Goal: Task Accomplishment & Management: Use online tool/utility

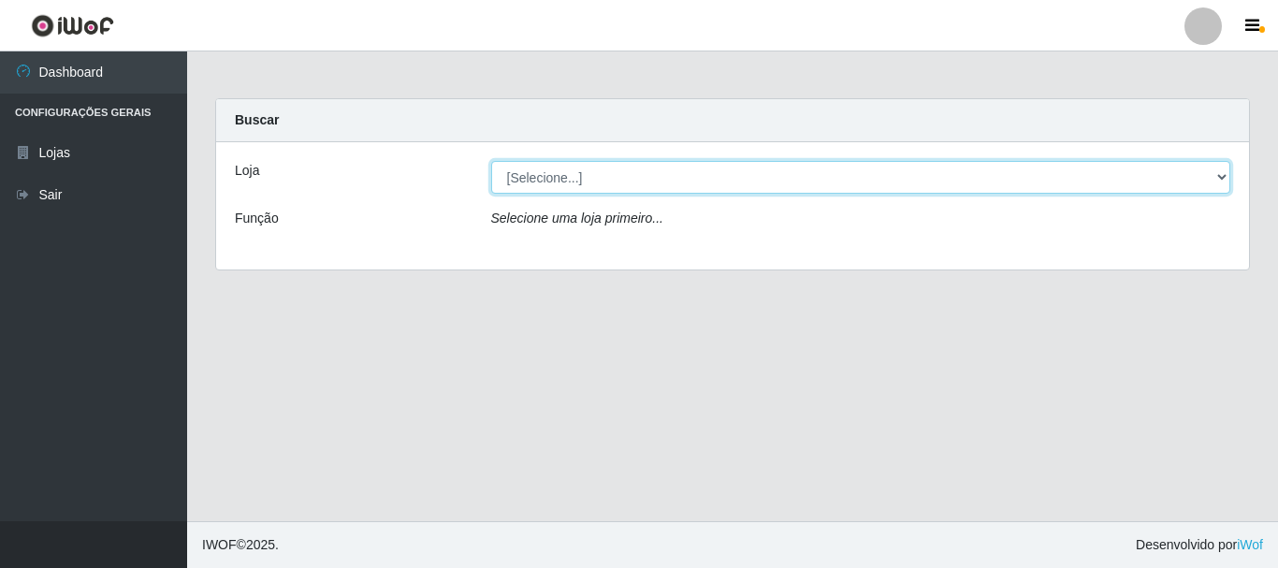
click at [1217, 182] on select "[Selecione...] Nordestão - Alecrim" at bounding box center [861, 177] width 740 height 33
select select "453"
click at [491, 161] on select "[Selecione...] Nordestão - Alecrim" at bounding box center [861, 177] width 740 height 33
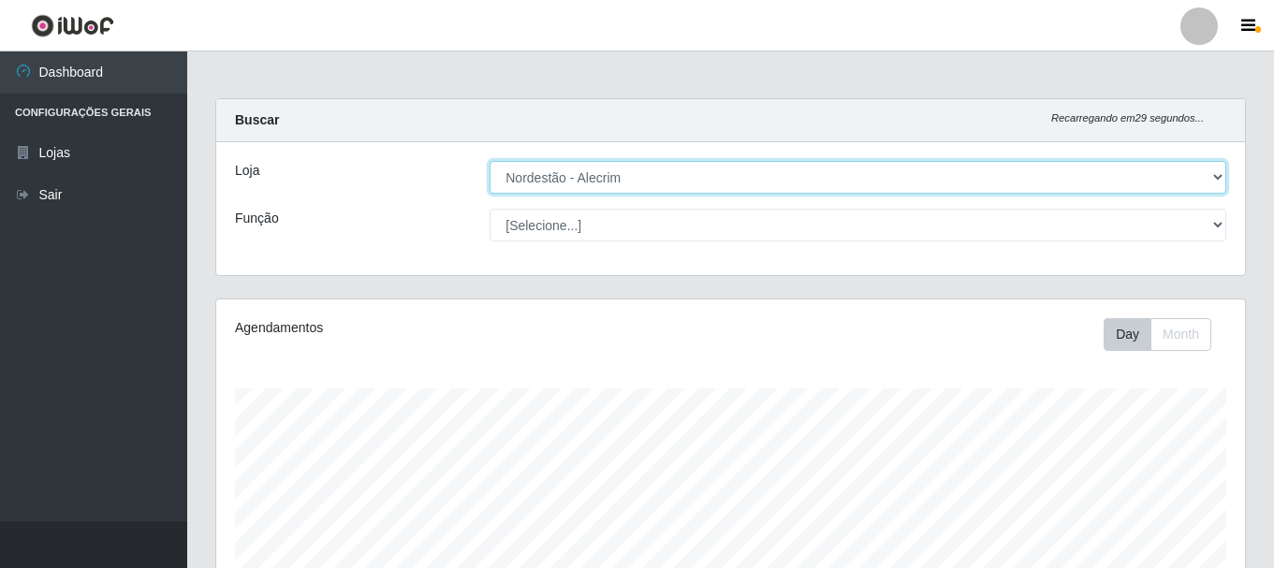
scroll to position [388, 1028]
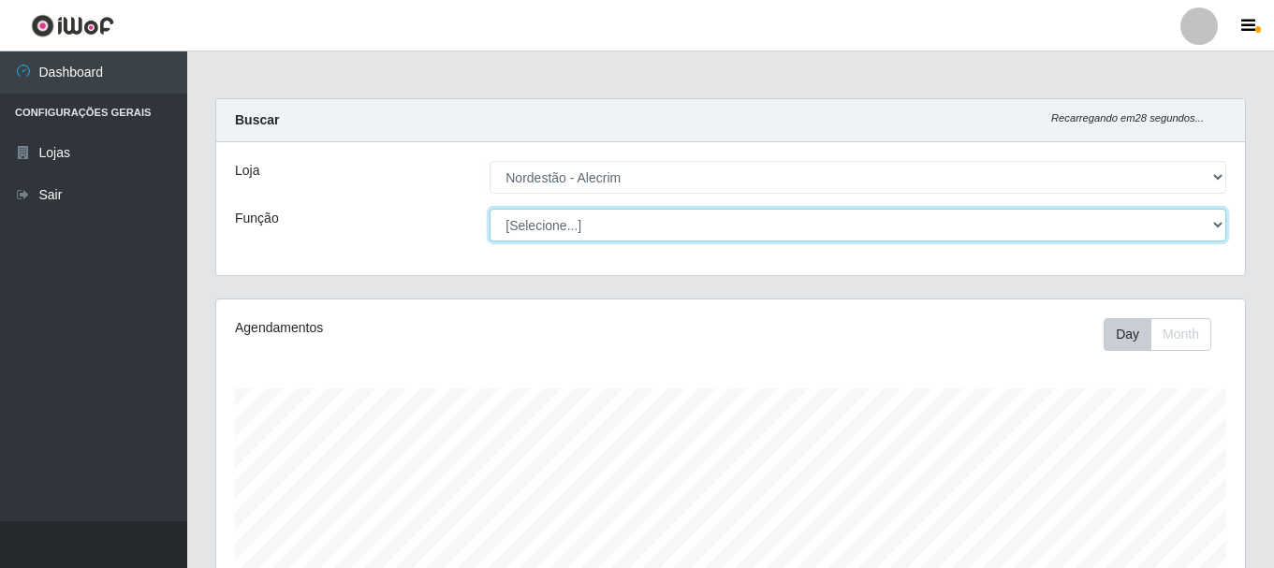
click at [1219, 226] on select "[Selecione...] Balconista + Balconista de Padaria Balconista de Padaria ++ Emba…" at bounding box center [857, 225] width 737 height 33
select select "70"
click at [489, 209] on select "[Selecione...] Balconista + Balconista de Padaria Balconista de Padaria ++ Emba…" at bounding box center [857, 225] width 737 height 33
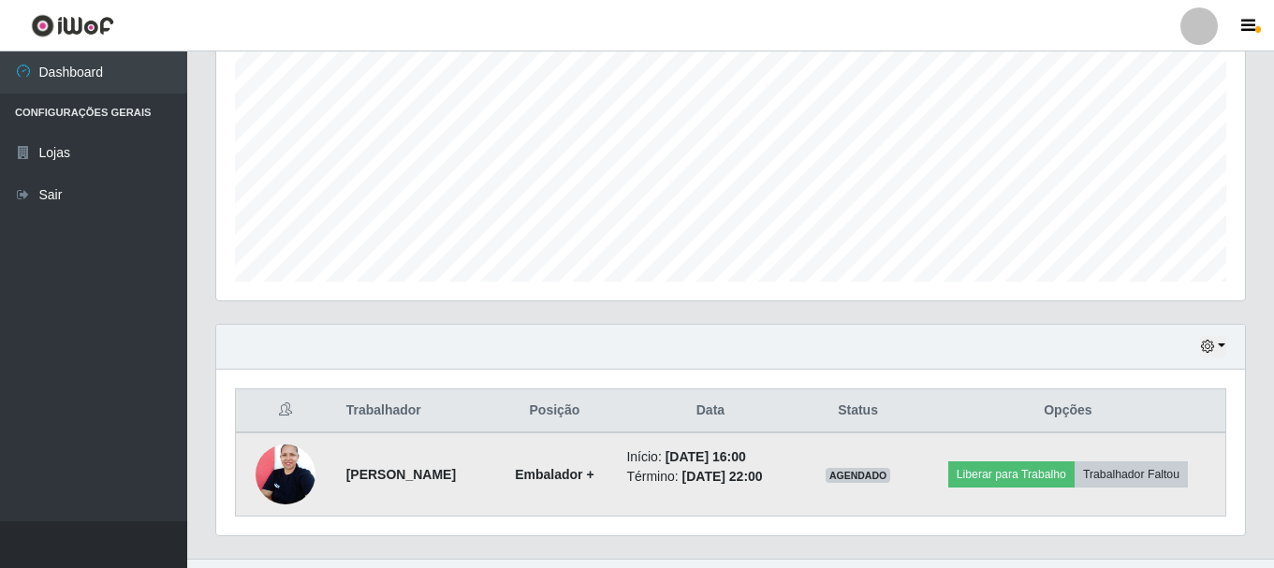
scroll to position [425, 0]
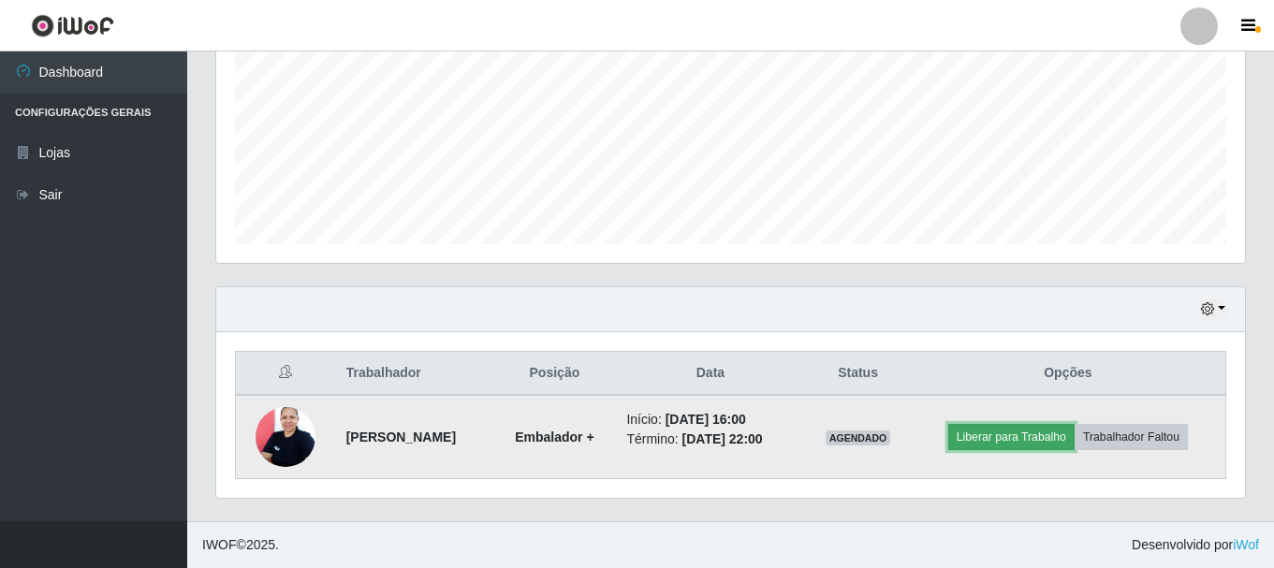
click at [995, 438] on button "Liberar para Trabalho" at bounding box center [1011, 437] width 126 height 26
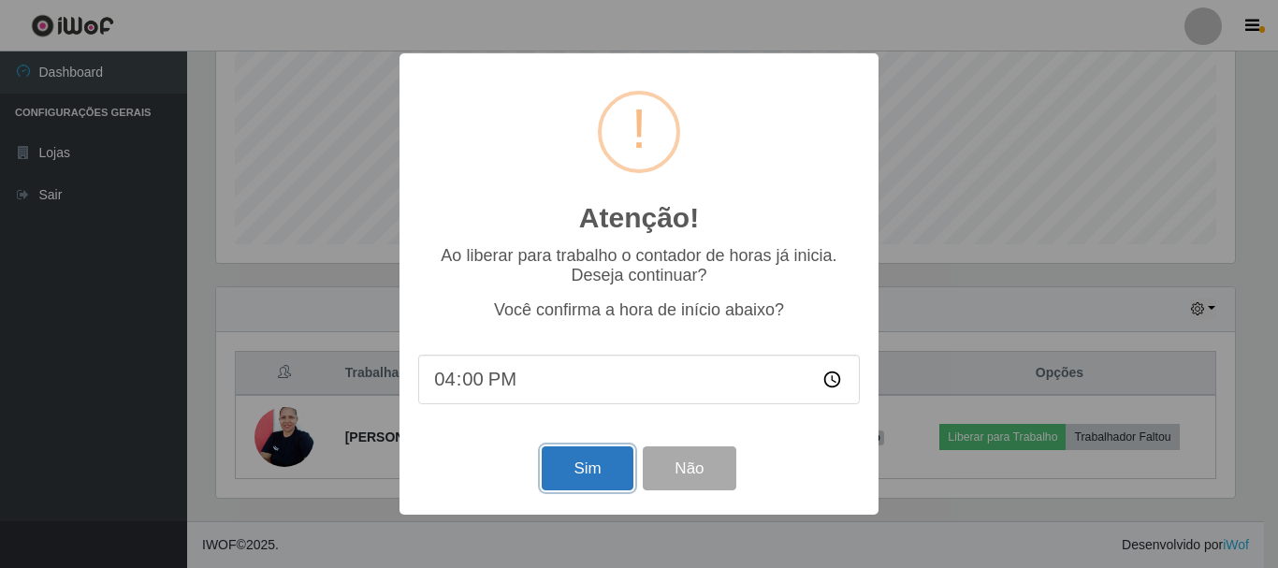
click at [604, 471] on button "Sim" at bounding box center [587, 468] width 91 height 44
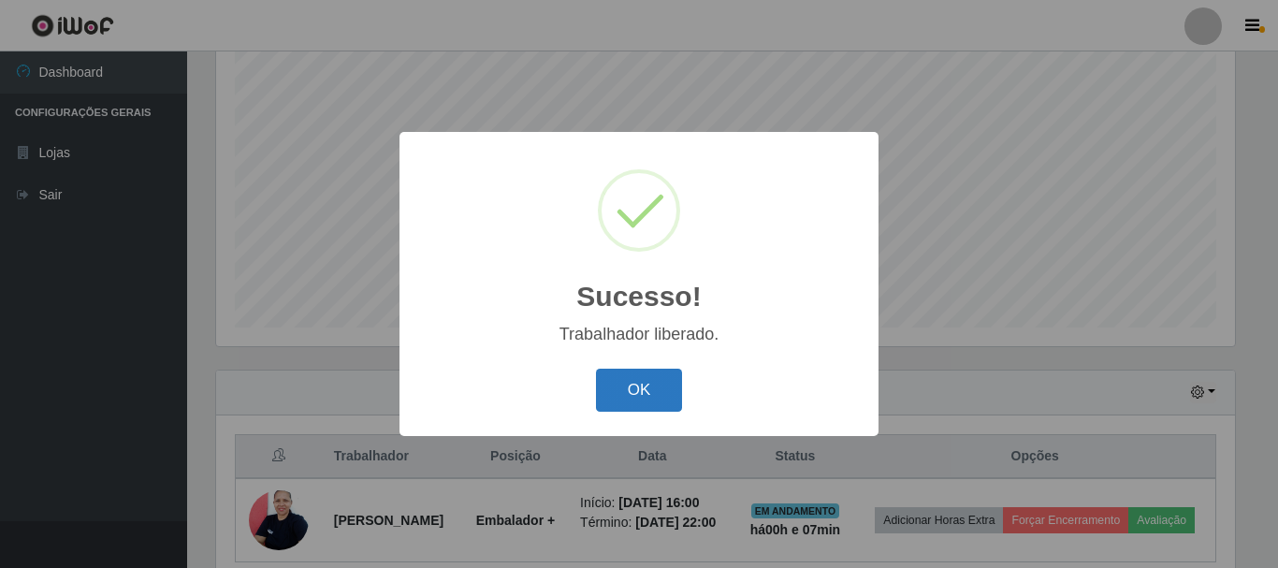
click at [635, 381] on button "OK" at bounding box center [639, 391] width 87 height 44
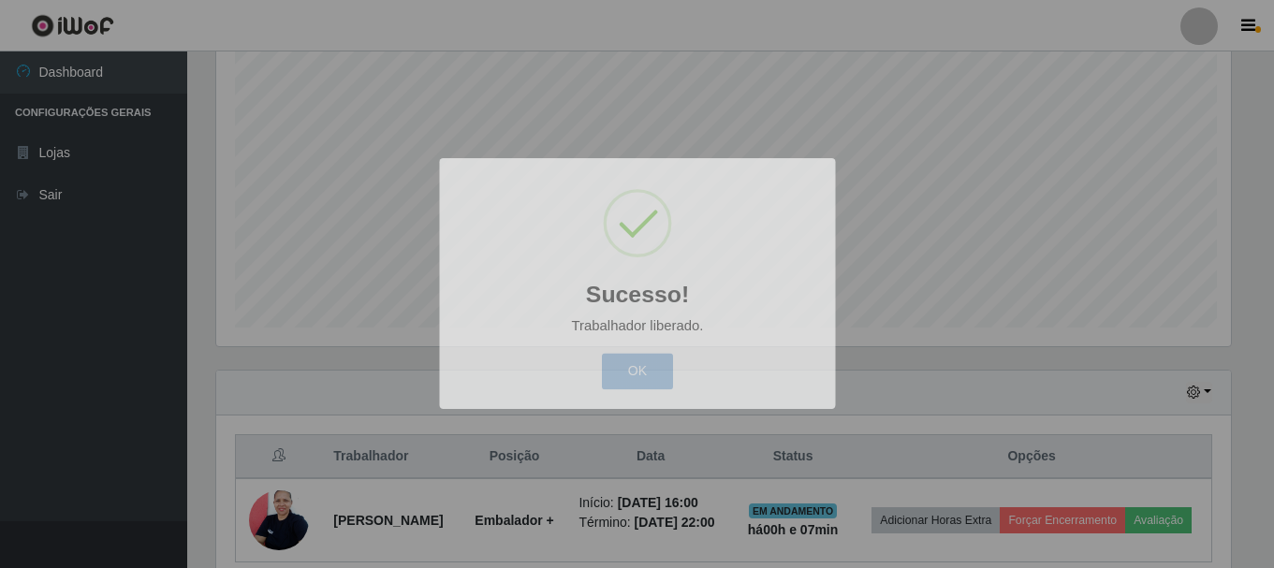
scroll to position [388, 1028]
